Goal: Information Seeking & Learning: Learn about a topic

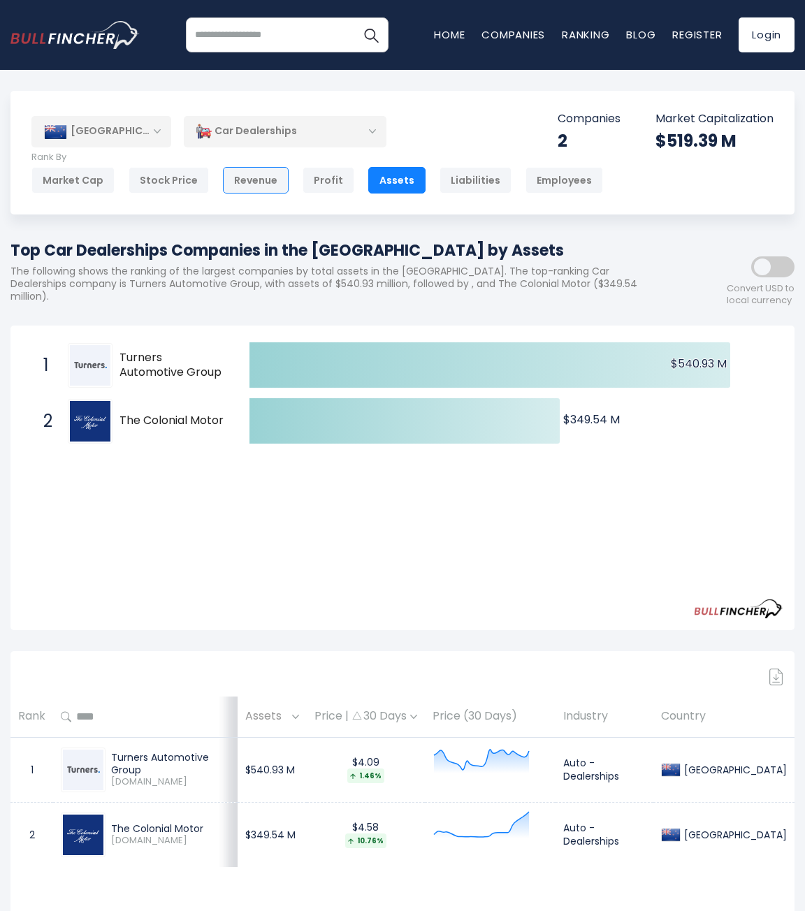
click at [261, 181] on div "Revenue" at bounding box center [256, 180] width 66 height 27
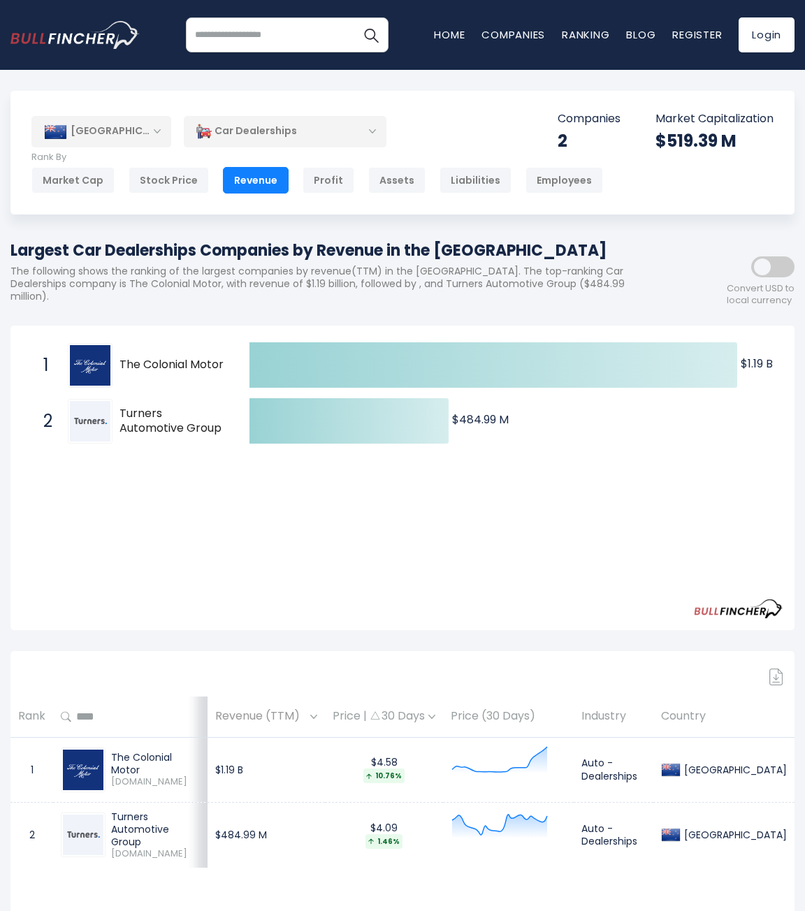
click at [272, 38] on input "search" at bounding box center [287, 34] width 203 height 35
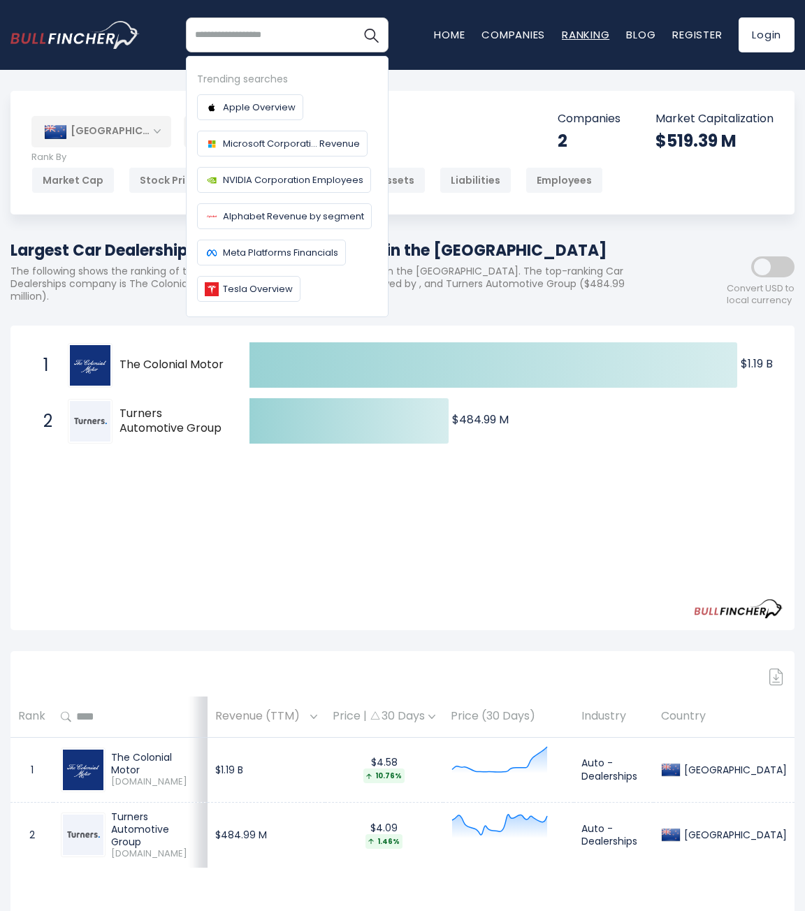
click at [563, 38] on link "Ranking" at bounding box center [585, 34] width 47 height 15
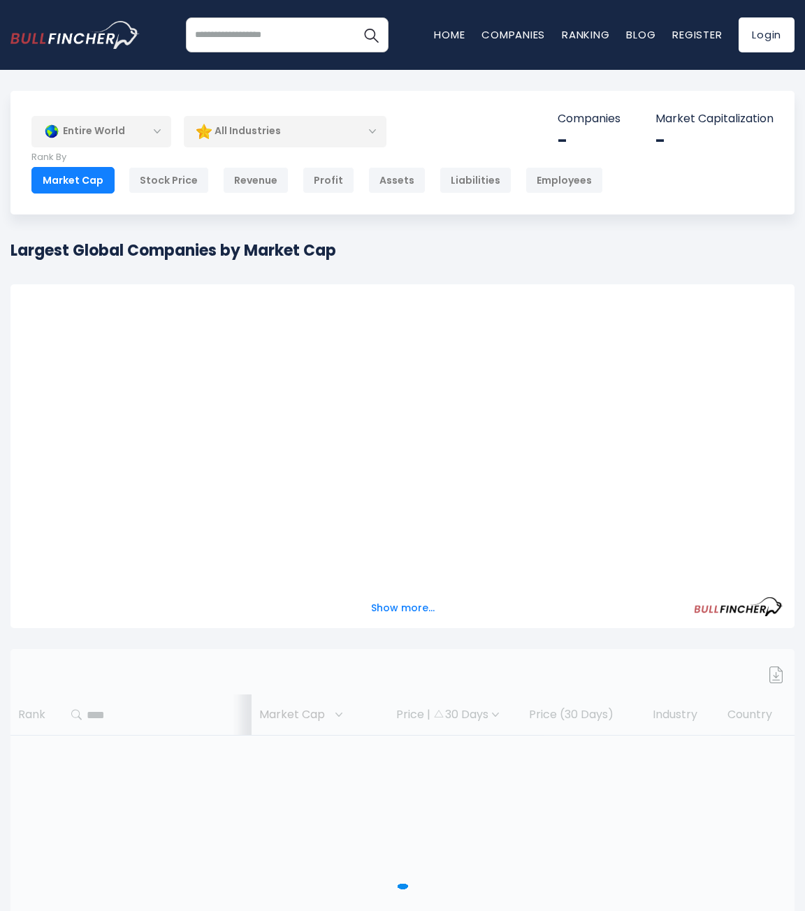
click at [157, 129] on div "Entire World" at bounding box center [101, 131] width 140 height 32
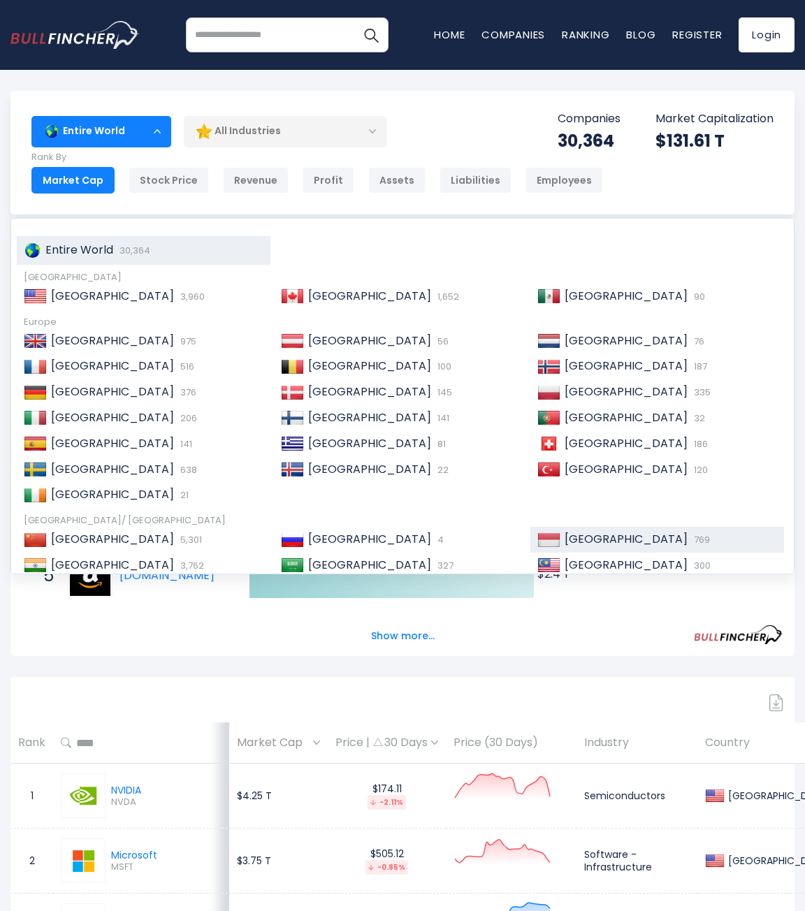
scroll to position [214, 0]
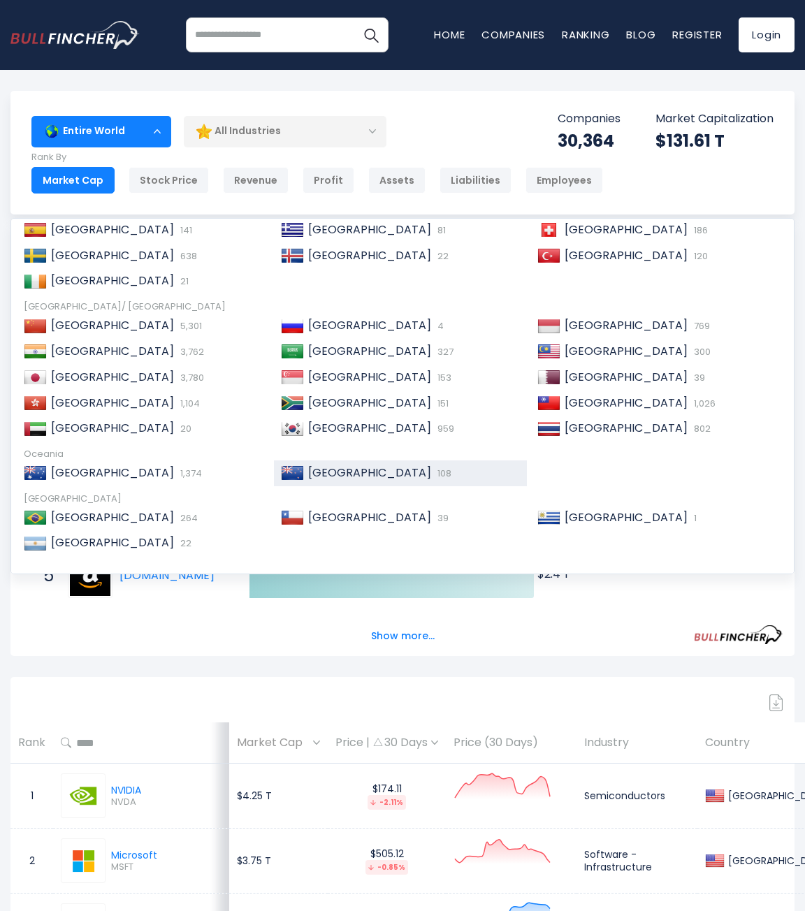
click at [334, 470] on span "[GEOGRAPHIC_DATA]" at bounding box center [369, 472] width 123 height 16
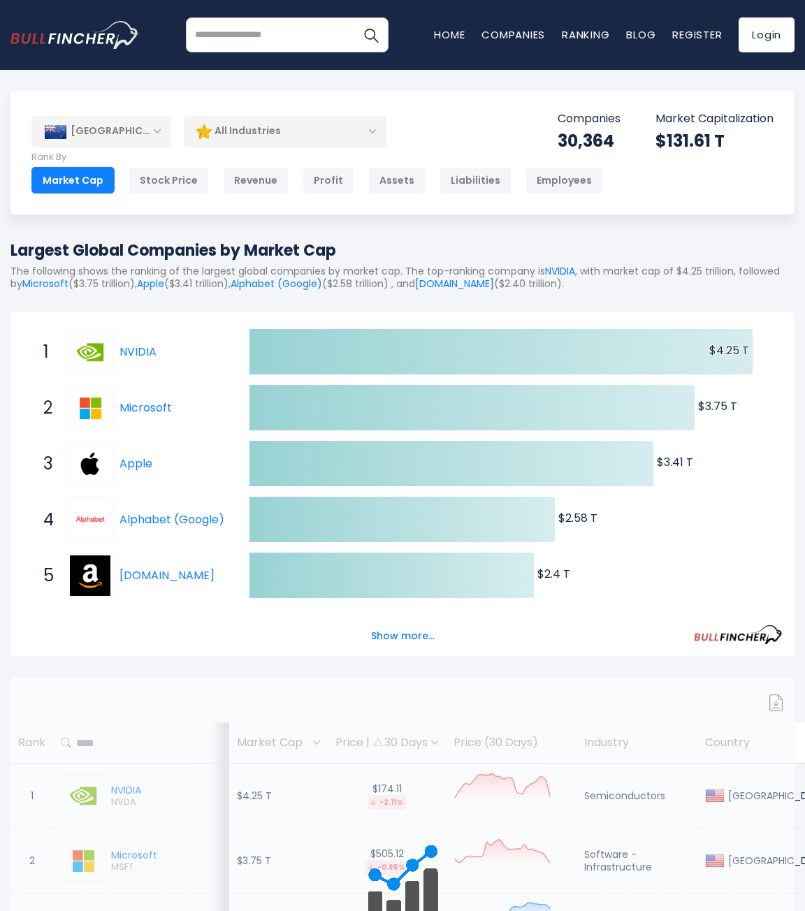
click at [352, 125] on div "All Industries" at bounding box center [285, 131] width 203 height 32
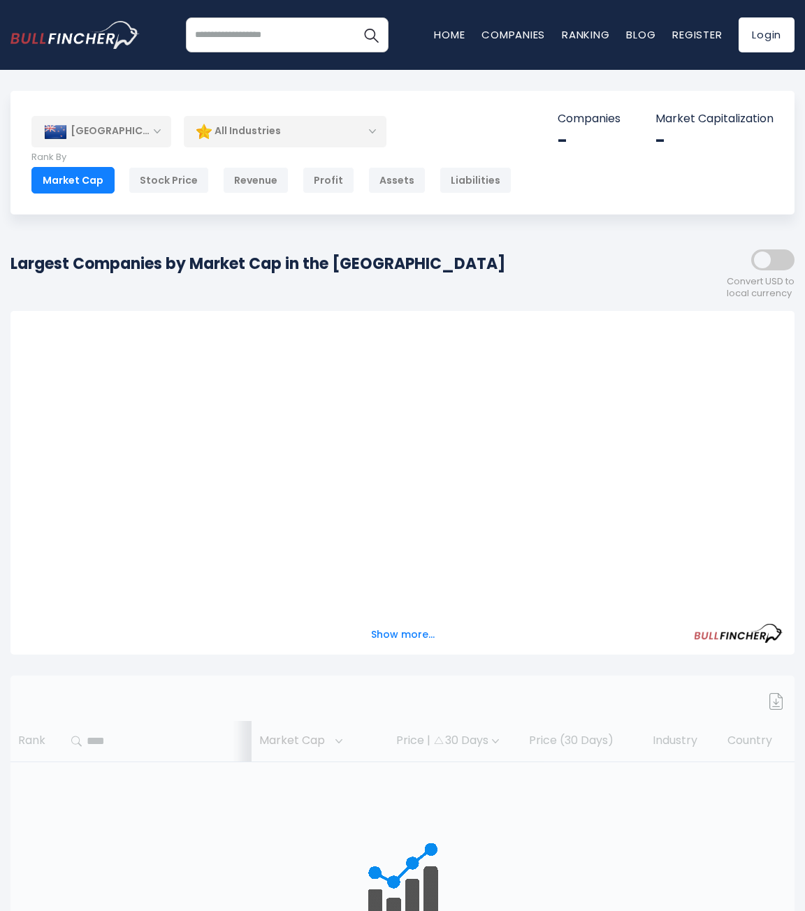
click at [352, 125] on div "All Industries" at bounding box center [285, 131] width 203 height 32
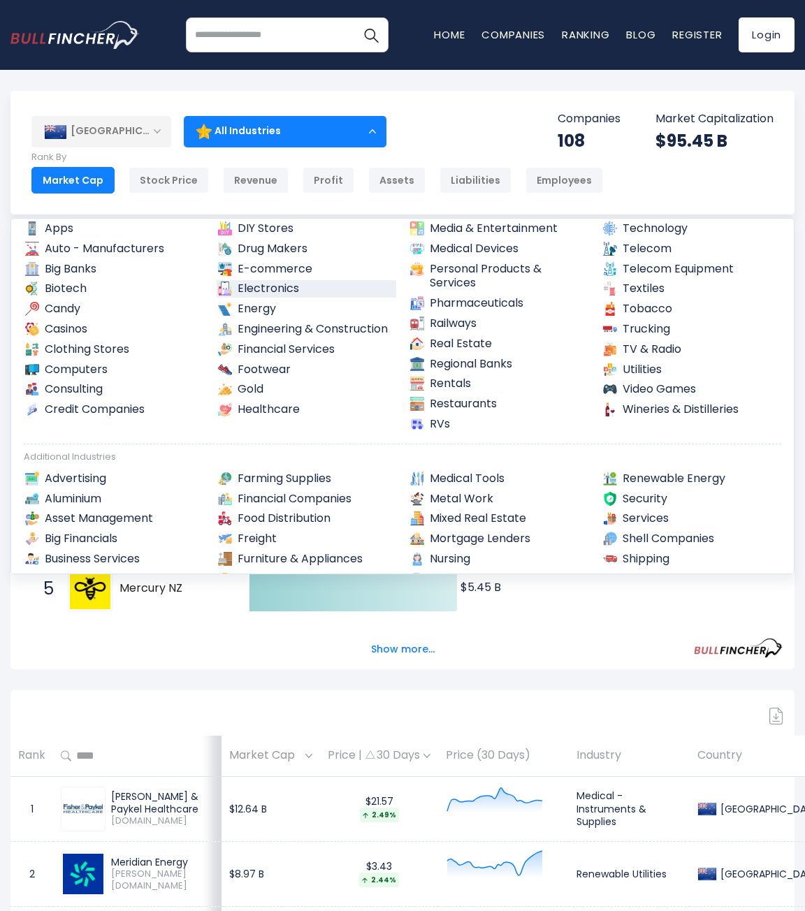
scroll to position [349, 0]
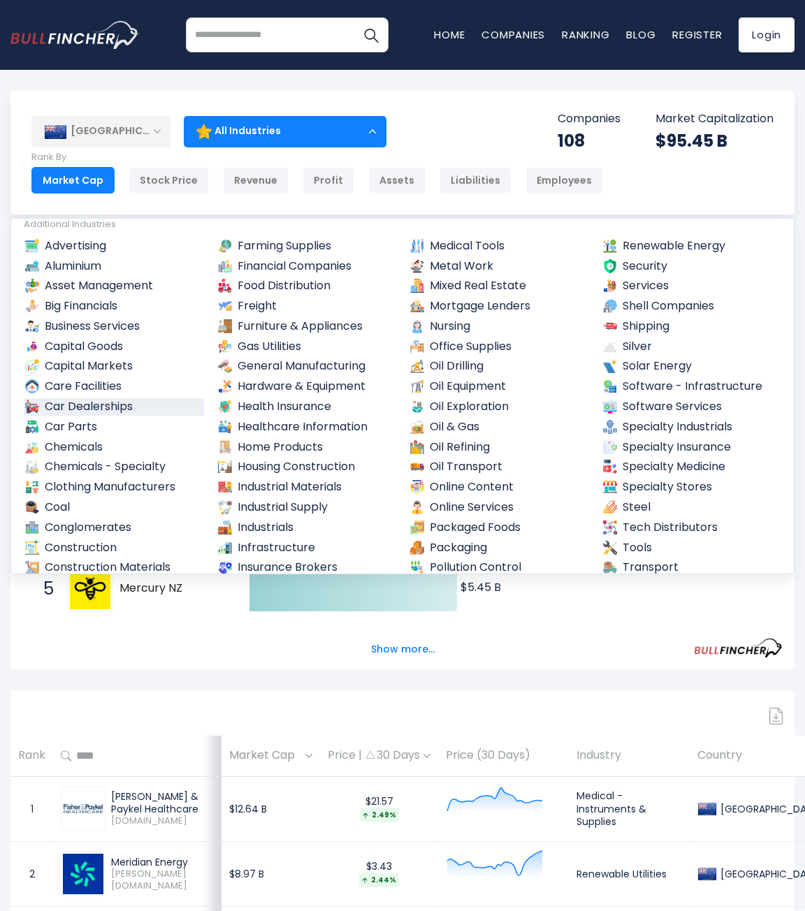
click at [122, 400] on link "Car Dealerships" at bounding box center [114, 406] width 180 height 17
